Goal: Information Seeking & Learning: Stay updated

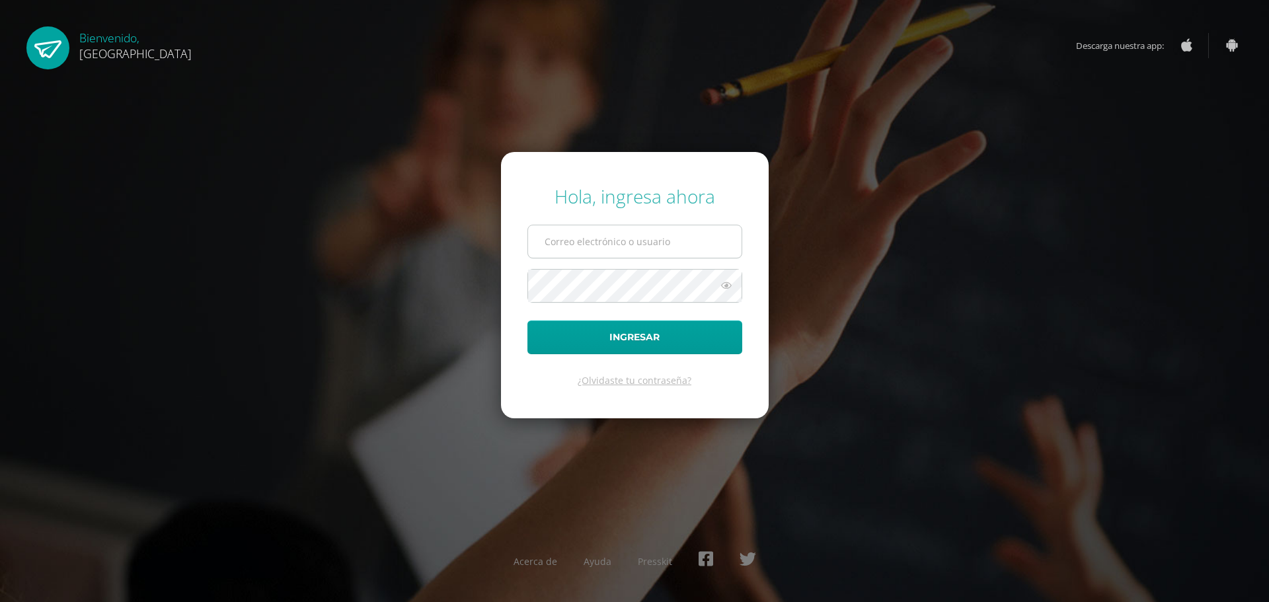
click at [577, 242] on input "text" at bounding box center [635, 241] width 214 height 32
type input "[EMAIL_ADDRESS][PERSON_NAME][DOMAIN_NAME]"
click at [528, 321] on button "Ingresar" at bounding box center [635, 338] width 215 height 34
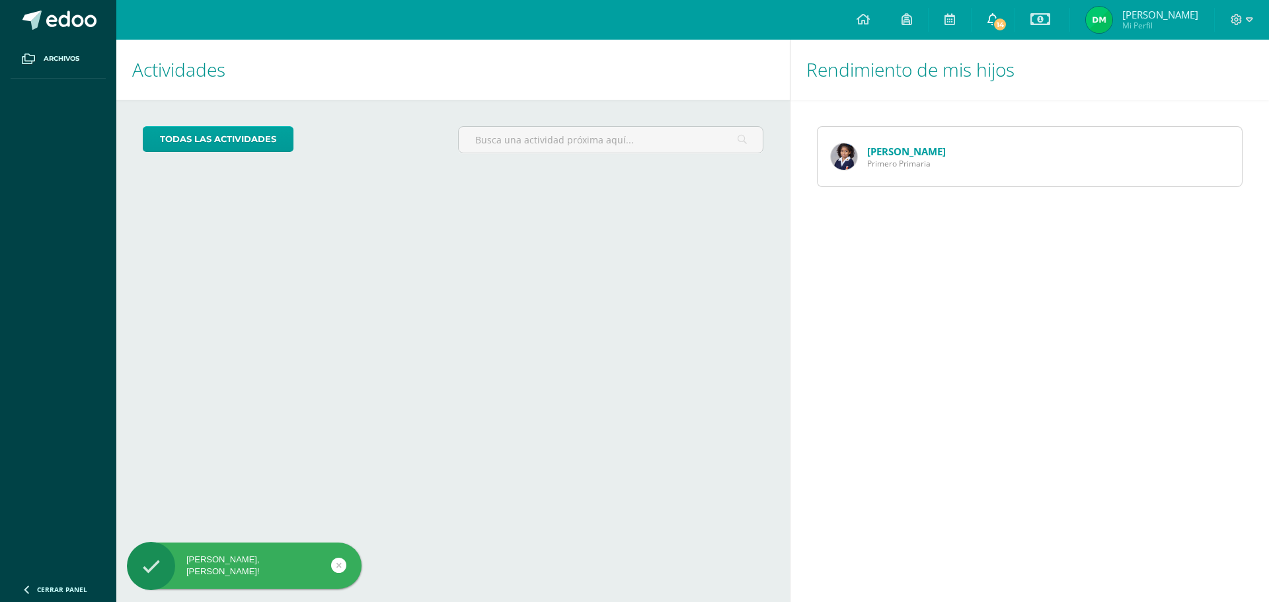
click at [998, 27] on span "14" at bounding box center [1000, 24] width 15 height 15
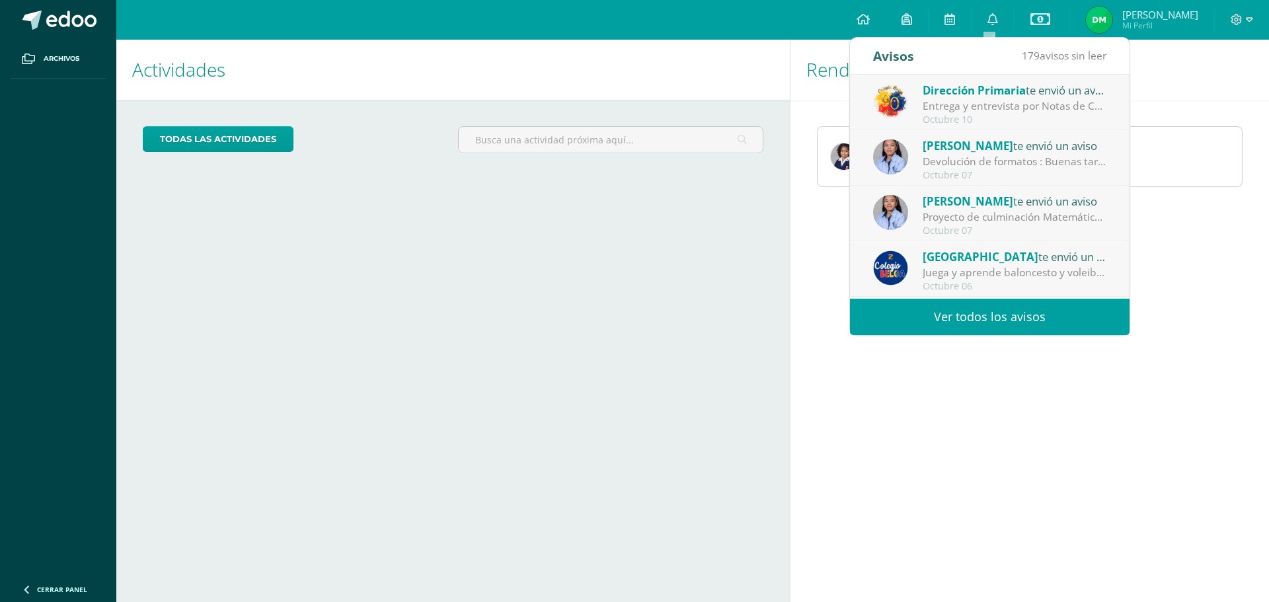
click at [1043, 219] on div "Proyecto de culminación Matemática : Leer con atención el siguiente post, se tr…" at bounding box center [1015, 217] width 184 height 15
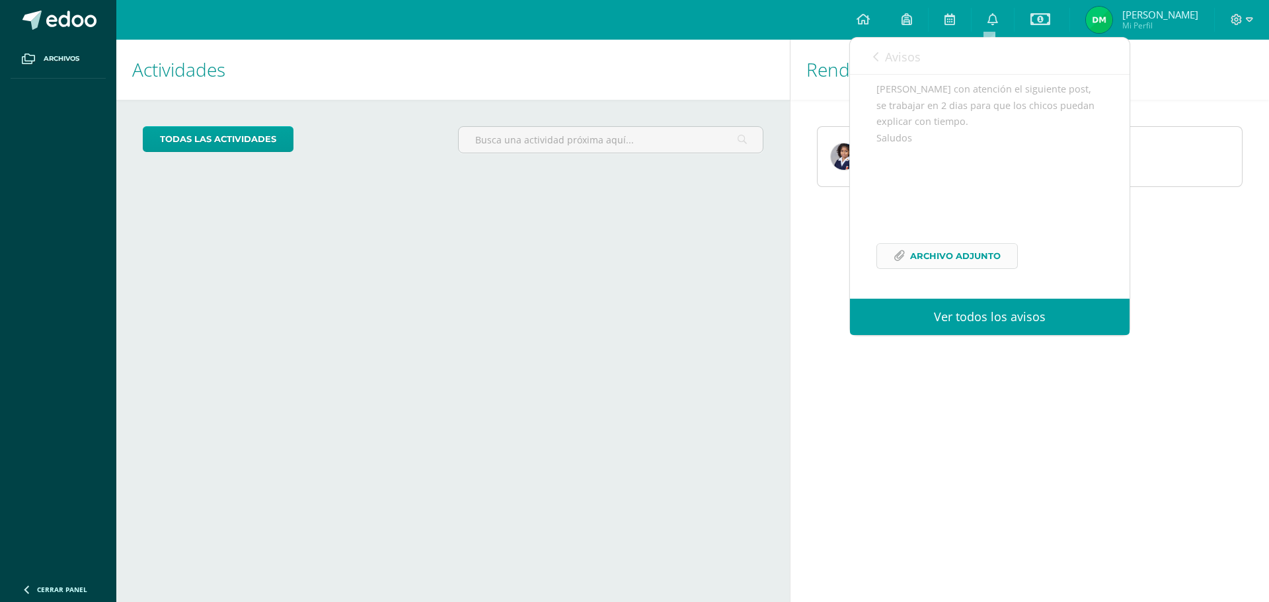
scroll to position [145, 0]
click at [979, 255] on span "Archivo Adjunto" at bounding box center [955, 256] width 91 height 24
click at [1078, 419] on div "Rendimiento de mis hijos Monserrat Mejía Primero Primaria" at bounding box center [1032, 321] width 485 height 563
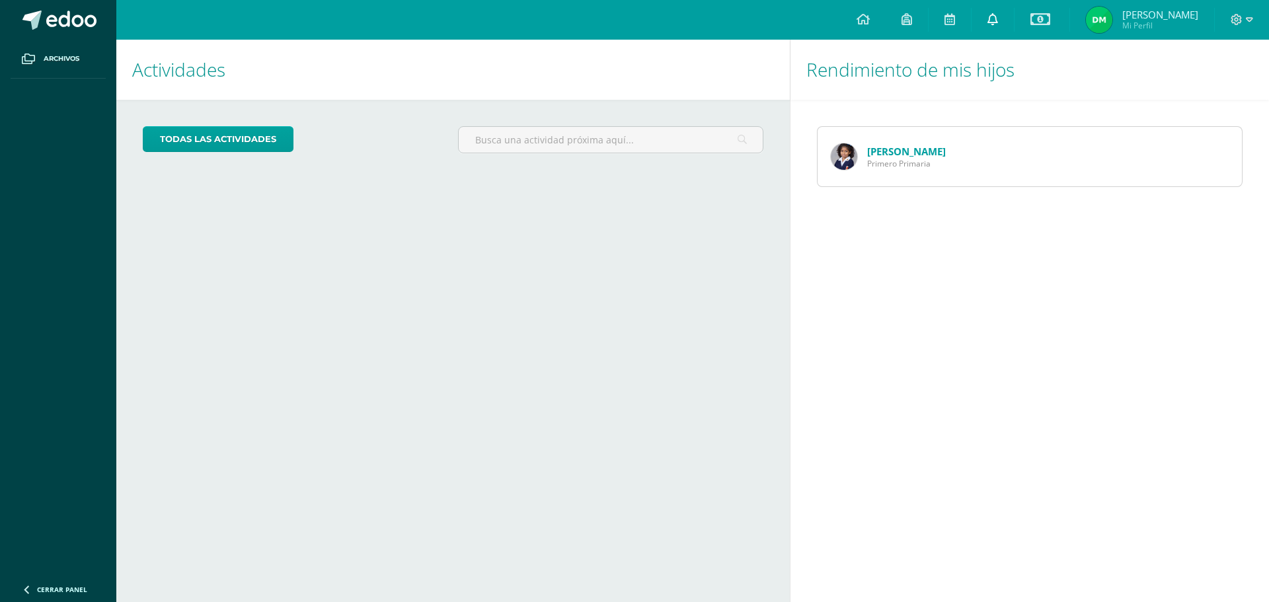
click at [998, 20] on link "0" at bounding box center [993, 20] width 42 height 40
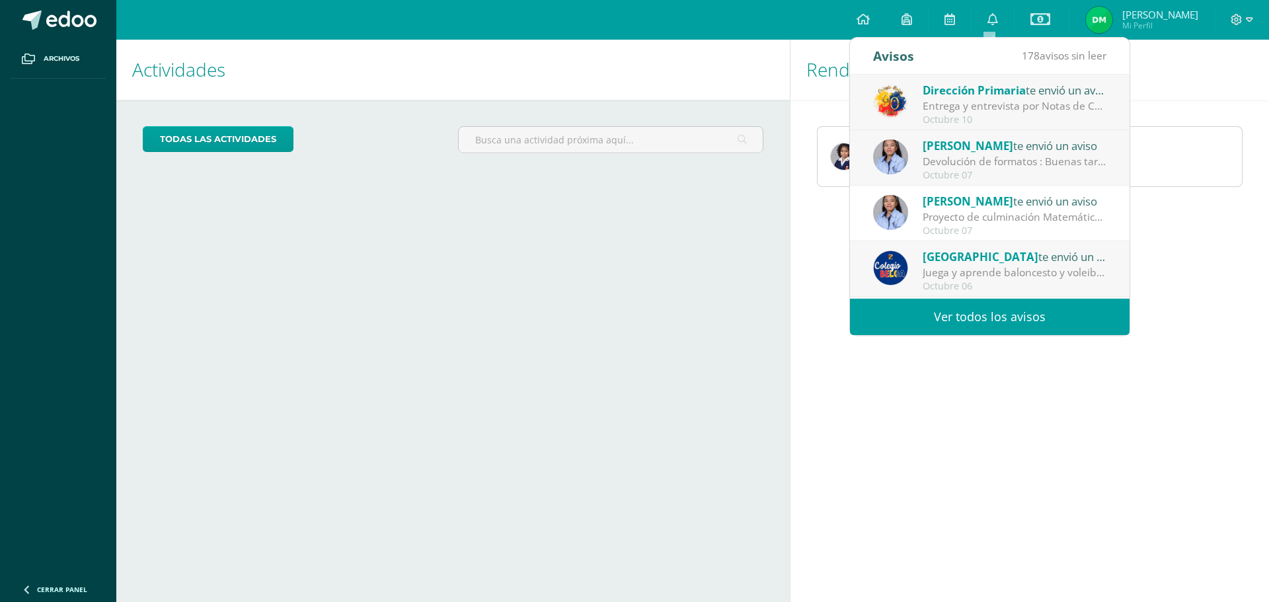
click at [1033, 166] on div "Devolución de formatos : Buenas tardes queridos padres, hoy los chicos llevarán…" at bounding box center [1015, 161] width 184 height 15
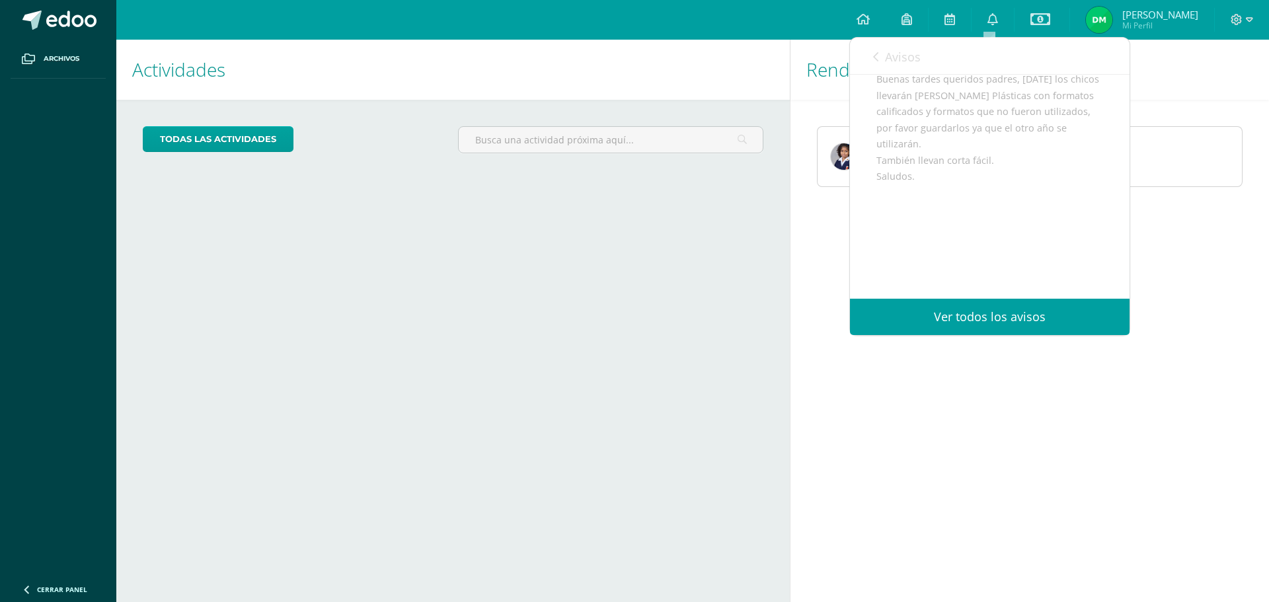
scroll to position [178, 0]
click at [996, 325] on link "Ver todos los avisos" at bounding box center [990, 317] width 280 height 36
drag, startPoint x: 995, startPoint y: 323, endPoint x: 994, endPoint y: 286, distance: 37.0
click at [994, 289] on div "Kathia te envió un aviso: Devolución de formatos Octubre 07 Expresión Artística…" at bounding box center [990, 105] width 280 height 387
click at [990, 251] on div "Buenas tardes queridos padres, hoy los chicos llevarán falder de Artes Plástica…" at bounding box center [990, 163] width 227 height 243
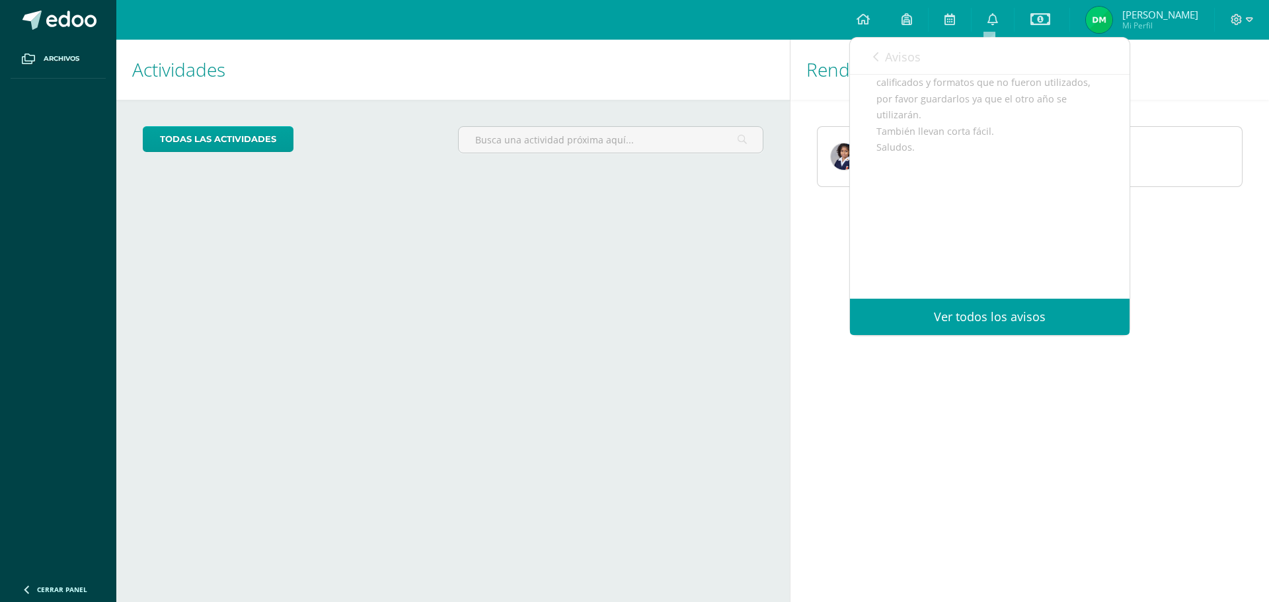
click at [992, 243] on div "Buenas tardes queridos padres, hoy los chicos llevarán falder de Artes Plástica…" at bounding box center [990, 163] width 227 height 243
